Goal: Entertainment & Leisure: Consume media (video, audio)

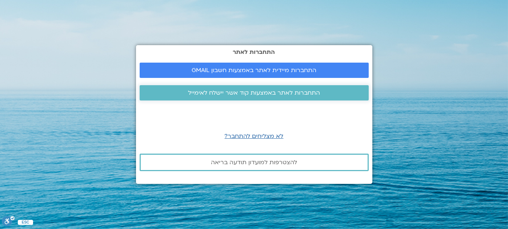
click at [251, 93] on span "התחברות לאתר באמצעות קוד אשר יישלח לאימייל" at bounding box center [254, 92] width 132 height 7
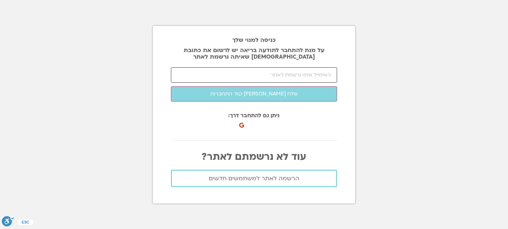
click at [263, 73] on input "email" at bounding box center [254, 74] width 166 height 15
type input "ך"
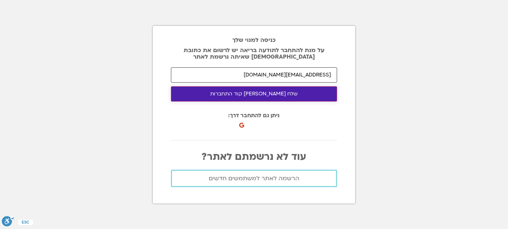
type input "leah.mishl@gmail.com"
click at [271, 95] on button "שלח לי קוד התחברות" at bounding box center [254, 93] width 166 height 15
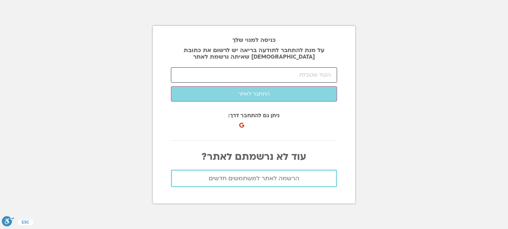
click at [298, 72] on input "number" at bounding box center [254, 74] width 166 height 15
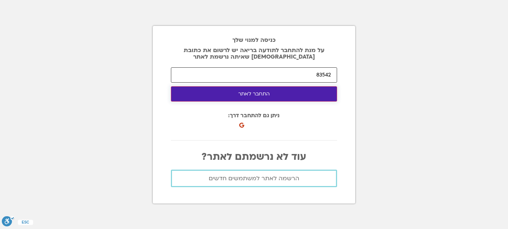
type input "83542"
click at [254, 94] on button "התחבר לאתר" at bounding box center [254, 93] width 166 height 15
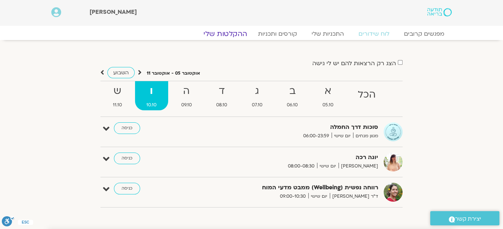
click at [232, 32] on link "ההקלטות שלי" at bounding box center [225, 33] width 61 height 9
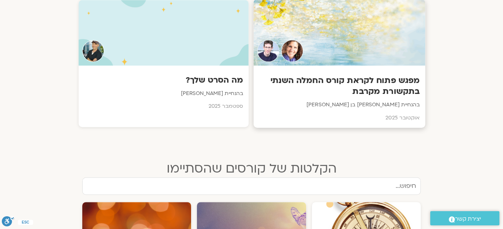
scroll to position [400, 0]
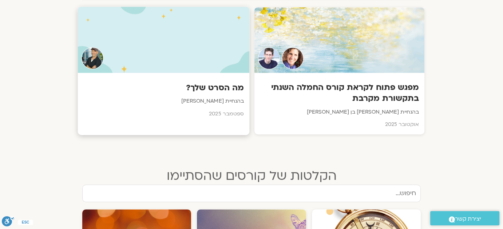
click at [213, 87] on h3 "מה הסרט שלך?" at bounding box center [163, 87] width 160 height 11
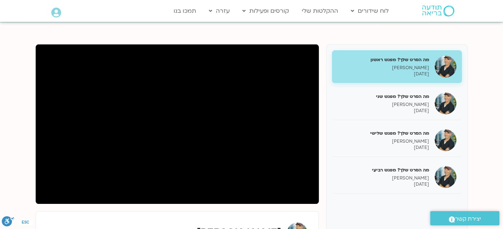
scroll to position [73, 0]
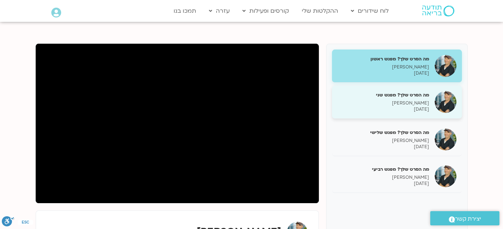
click at [418, 97] on div "מה הסרט שלך? מפגש שני ג'יוואן ארי בוסתן 09/09/2025" at bounding box center [383, 102] width 92 height 21
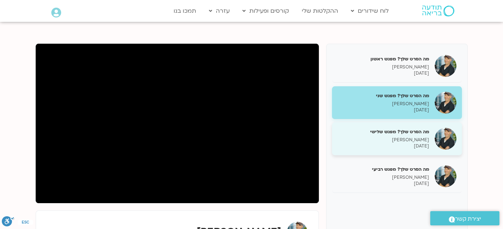
click at [409, 138] on p "[PERSON_NAME]" at bounding box center [383, 140] width 92 height 6
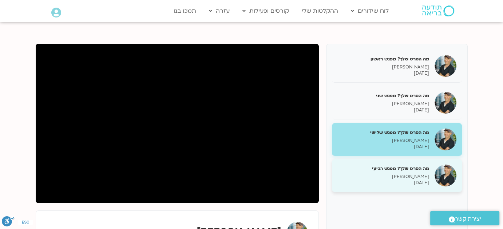
click at [395, 173] on p "ג'יוואן ארי בוסתן" at bounding box center [383, 176] width 92 height 6
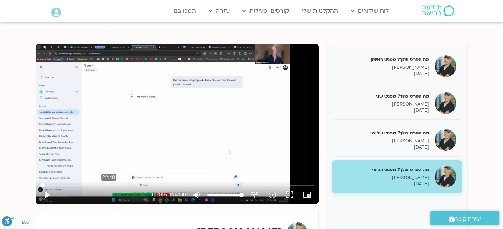
scroll to position [73, 0]
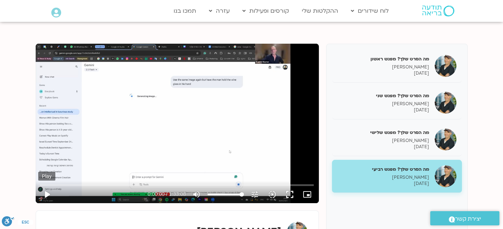
drag, startPoint x: 71, startPoint y: 169, endPoint x: 47, endPoint y: 196, distance: 36.3
click at [47, 196] on button "play_arrow" at bounding box center [46, 193] width 17 height 17
click at [46, 194] on button "pause" at bounding box center [46, 193] width 17 height 17
click at [49, 192] on button "play_arrow" at bounding box center [46, 193] width 17 height 17
click at [64, 185] on input "Seek" at bounding box center [176, 185] width 273 height 4
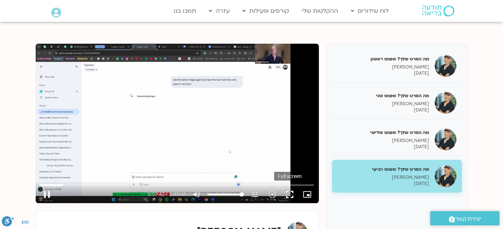
click at [291, 192] on button "fullscreen" at bounding box center [289, 193] width 17 height 17
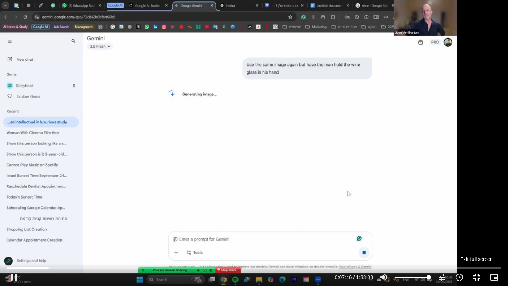
click at [476, 274] on button "fullscreen_exit" at bounding box center [476, 276] width 17 height 17
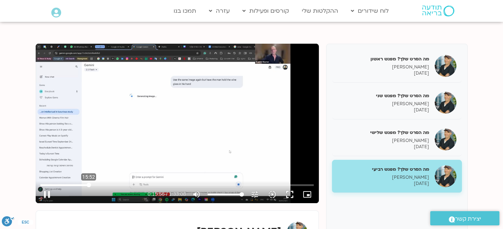
click at [88, 184] on input "Seek" at bounding box center [176, 185] width 273 height 4
click at [130, 183] on input "Seek" at bounding box center [176, 185] width 273 height 4
click at [48, 195] on button "pause" at bounding box center [46, 193] width 17 height 17
type input "1830.718982"
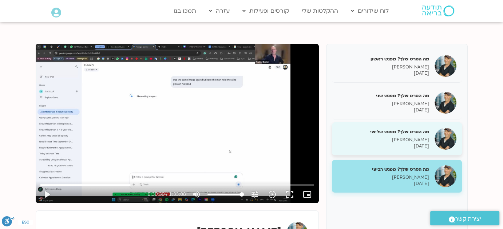
click at [428, 137] on p "ג'יוואן ארי בוסתן" at bounding box center [383, 140] width 92 height 6
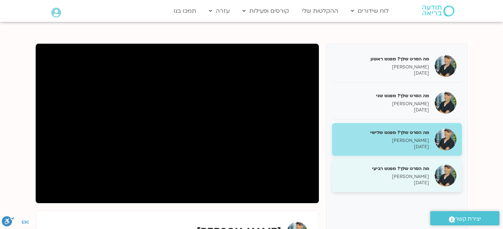
click at [427, 174] on p "ג'יוואן ארי בוסתן" at bounding box center [383, 176] width 92 height 6
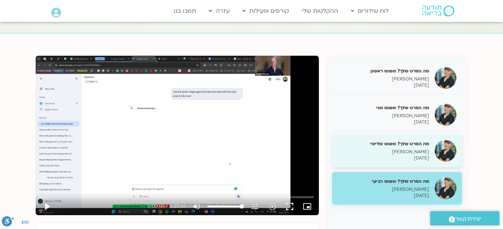
scroll to position [73, 0]
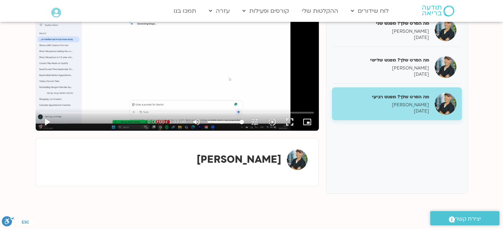
scroll to position [145, 0]
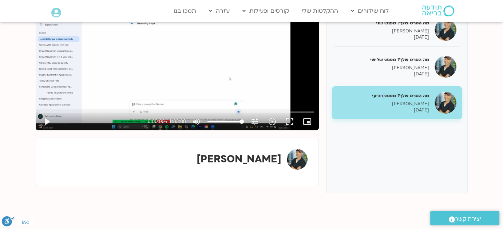
click at [383, 88] on div "מה הסרט שלך? מפגש רביעי ג'[PERSON_NAME] [DATE]" at bounding box center [397, 102] width 130 height 33
click at [47, 120] on button "play_arrow" at bounding box center [46, 121] width 17 height 17
click at [48, 119] on button "pause" at bounding box center [46, 121] width 17 height 17
type input "1.753428"
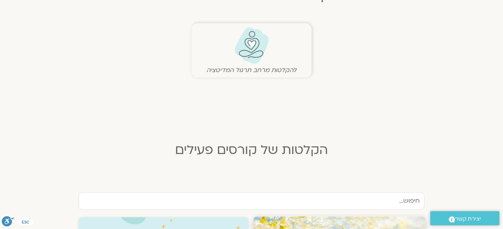
scroll to position [145, 0]
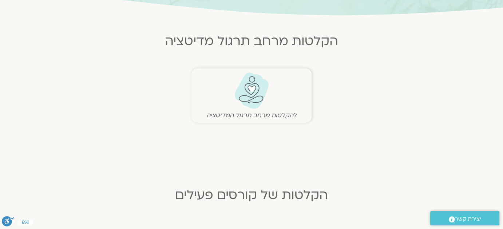
click at [259, 89] on img at bounding box center [251, 90] width 36 height 37
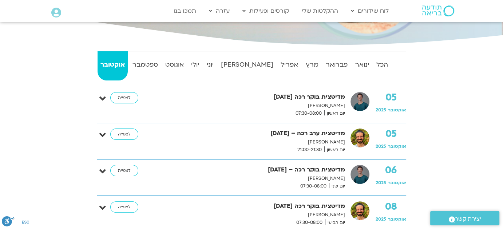
scroll to position [145, 0]
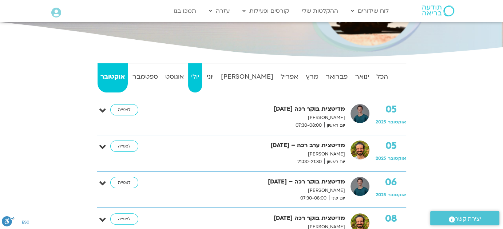
click at [202, 77] on strong "יולי" at bounding box center [195, 76] width 14 height 11
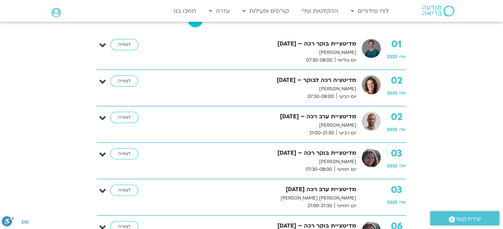
scroll to position [218, 0]
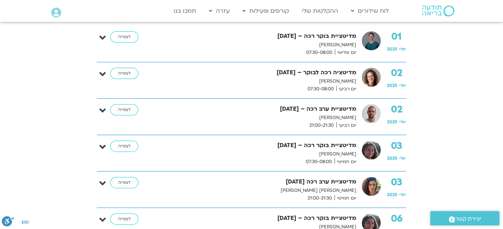
click at [104, 108] on icon at bounding box center [102, 110] width 7 height 10
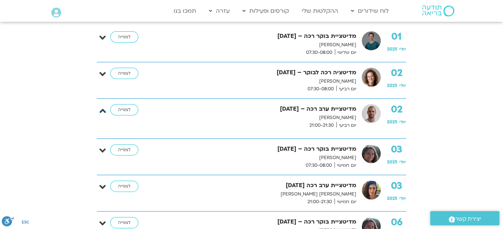
click at [104, 108] on icon at bounding box center [102, 110] width 7 height 10
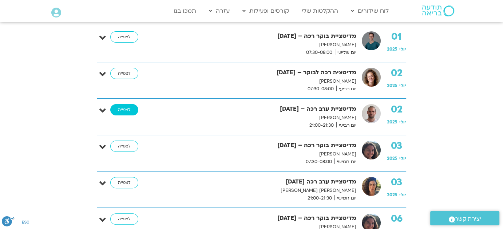
click at [121, 107] on link "לצפייה" at bounding box center [124, 110] width 28 height 12
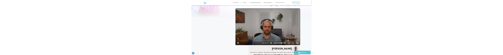
scroll to position [36, 0]
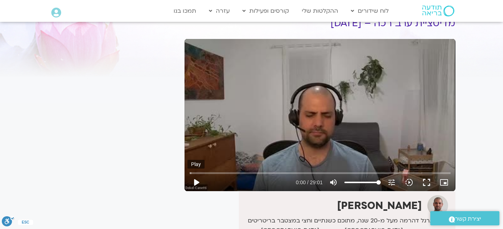
click at [197, 183] on button "play_arrow" at bounding box center [195, 181] width 17 height 17
click at [201, 172] on input "Seek" at bounding box center [319, 173] width 261 height 4
click at [197, 183] on button "pause" at bounding box center [195, 181] width 17 height 17
type input "69.354351"
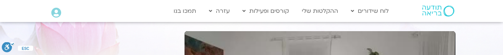
scroll to position [173, 0]
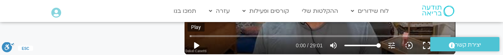
click at [195, 45] on button "play_arrow" at bounding box center [195, 44] width 17 height 17
click at [198, 44] on button "pause" at bounding box center [195, 44] width 17 height 17
type input "30.649777"
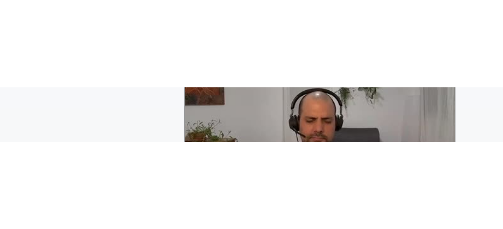
scroll to position [101, 0]
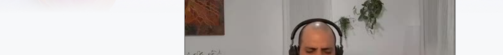
click at [304, 24] on video at bounding box center [319, 51] width 271 height 152
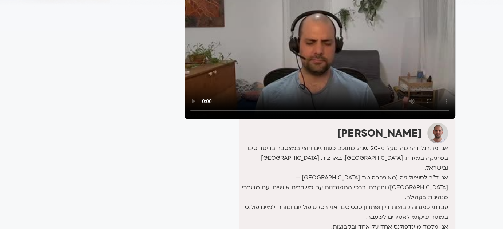
scroll to position [109, 0]
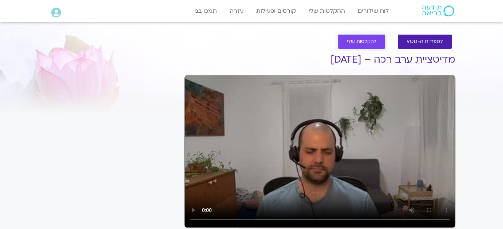
click at [367, 37] on link "להקלטות שלי" at bounding box center [361, 42] width 47 height 14
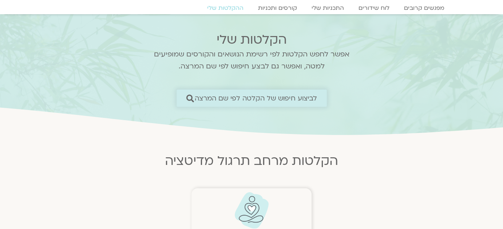
scroll to position [36, 0]
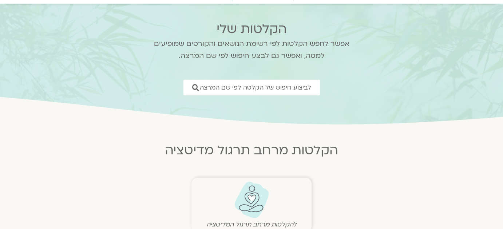
click at [258, 193] on img at bounding box center [251, 199] width 36 height 37
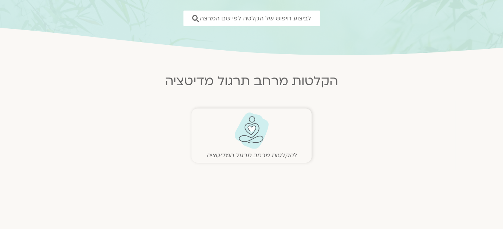
scroll to position [109, 0]
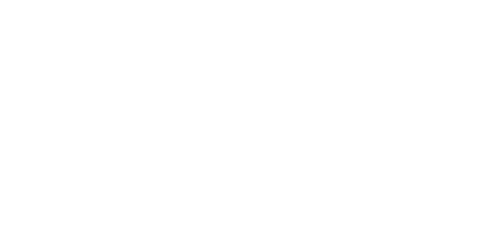
click at [0, 0] on html at bounding box center [0, 0] width 0 height 0
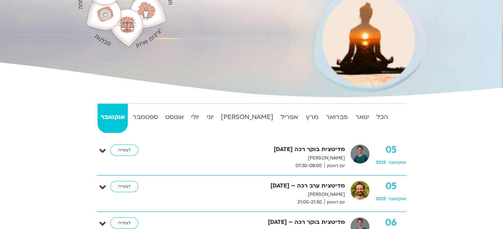
scroll to position [145, 0]
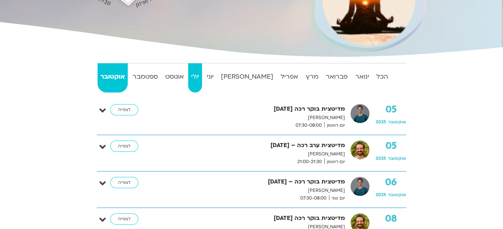
click at [202, 74] on strong "יולי" at bounding box center [195, 76] width 14 height 11
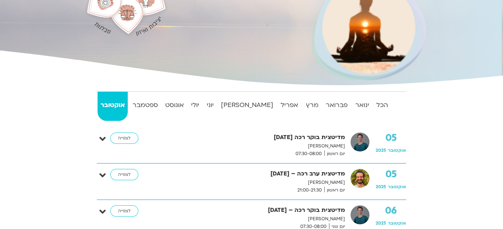
scroll to position [73, 0]
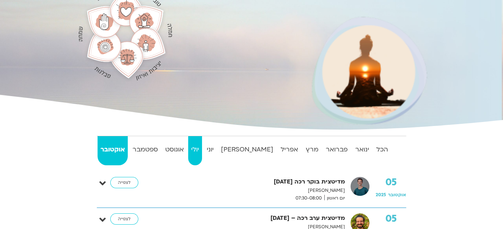
click at [202, 147] on strong "יולי" at bounding box center [195, 149] width 14 height 11
click at [123, 182] on link "לצפייה" at bounding box center [124, 183] width 28 height 12
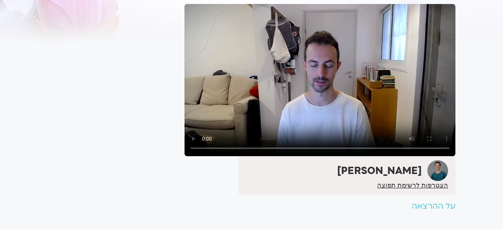
scroll to position [73, 0]
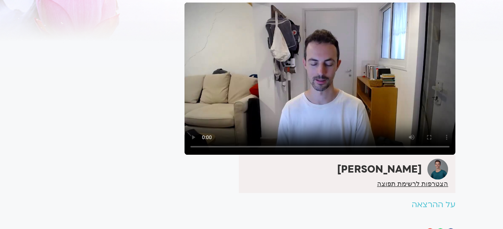
click at [231, 91] on video at bounding box center [319, 79] width 271 height 152
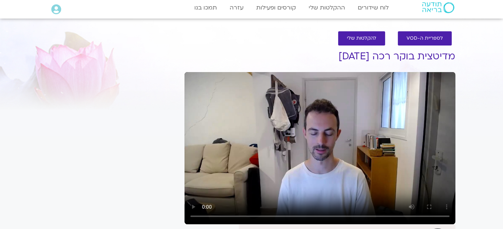
scroll to position [0, 0]
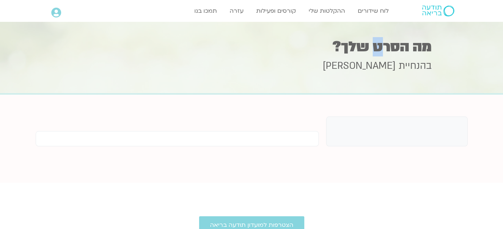
click at [377, 45] on h1 "מה הסרט שלך?" at bounding box center [251, 47] width 360 height 14
